Goal: Navigation & Orientation: Understand site structure

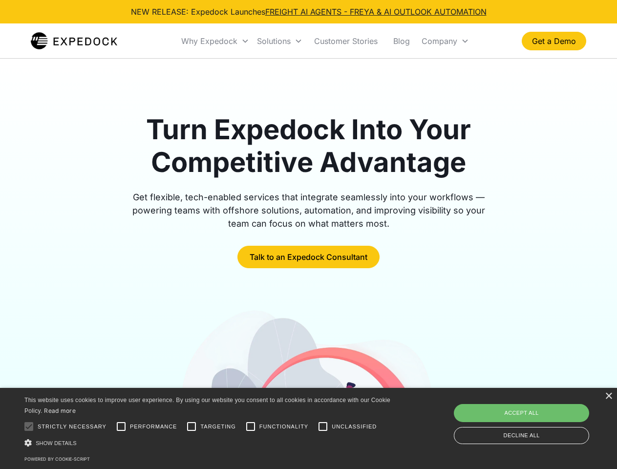
click at [215, 41] on div "Why Expedock" at bounding box center [209, 41] width 56 height 10
click at [279, 41] on div "Solutions" at bounding box center [274, 41] width 34 height 10
click at [445, 41] on div "Company" at bounding box center [439, 41] width 36 height 10
click at [29, 426] on div at bounding box center [29, 426] width 20 height 20
click at [121, 426] on input "Performance" at bounding box center [121, 426] width 20 height 20
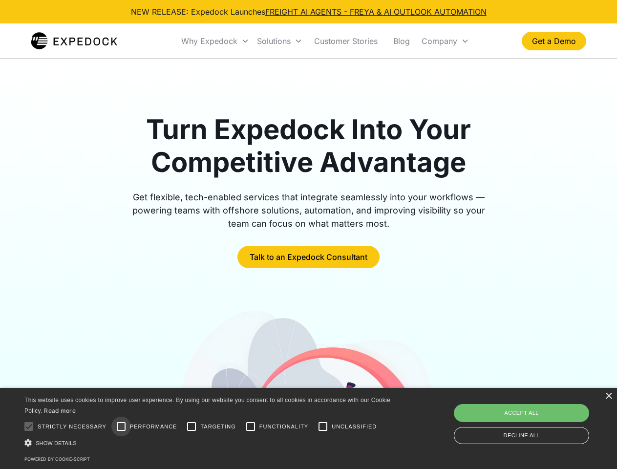
checkbox input "true"
click at [191, 426] on input "Targeting" at bounding box center [192, 426] width 20 height 20
checkbox input "true"
click at [250, 426] on input "Functionality" at bounding box center [251, 426] width 20 height 20
checkbox input "true"
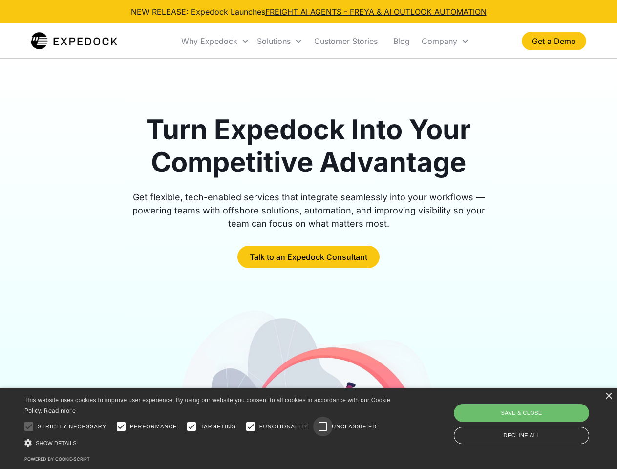
click at [323, 426] on input "Unclassified" at bounding box center [323, 426] width 20 height 20
checkbox input "true"
click at [209, 442] on div "Show details Hide details" at bounding box center [208, 442] width 369 height 10
